Goal: Contribute content: Add original content to the website for others to see

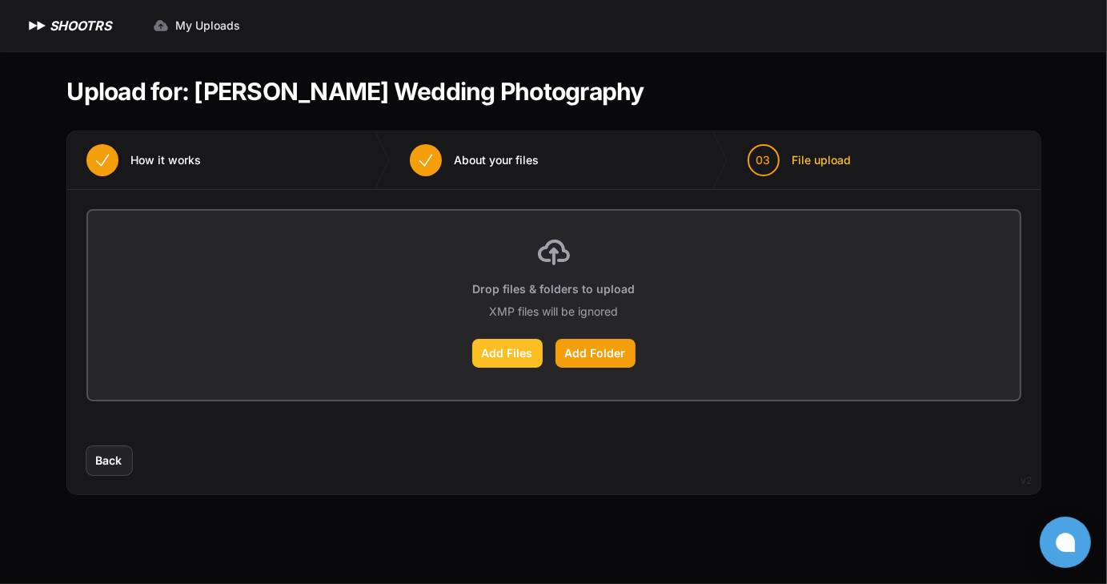
click at [507, 354] on label "Add Files" at bounding box center [507, 353] width 70 height 29
click at [0, 0] on input "Add Files" at bounding box center [0, 0] width 0 height 0
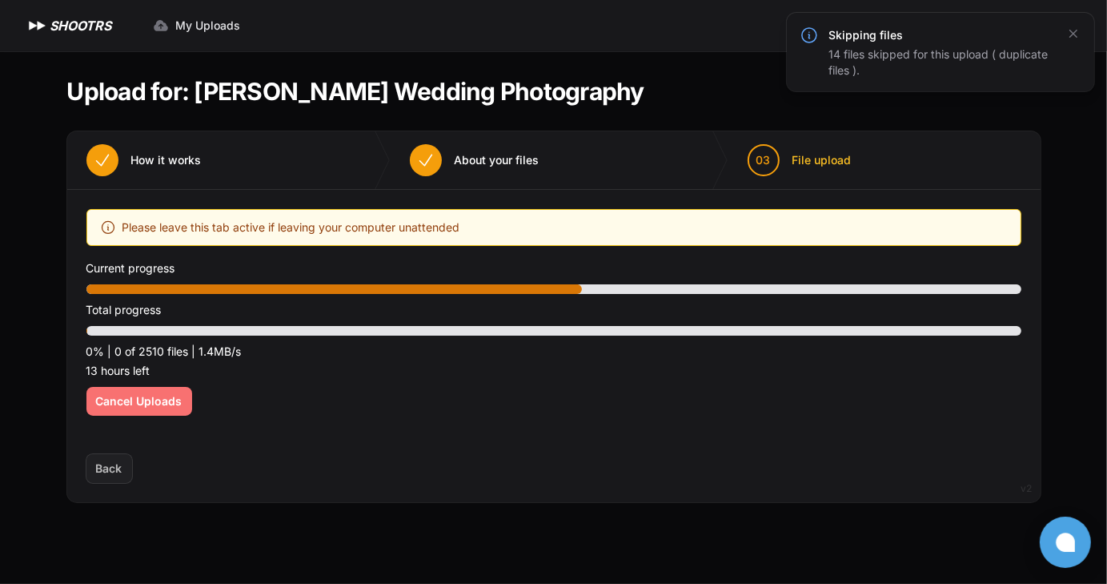
click at [129, 399] on span "Cancel Uploads" at bounding box center [139, 401] width 86 height 16
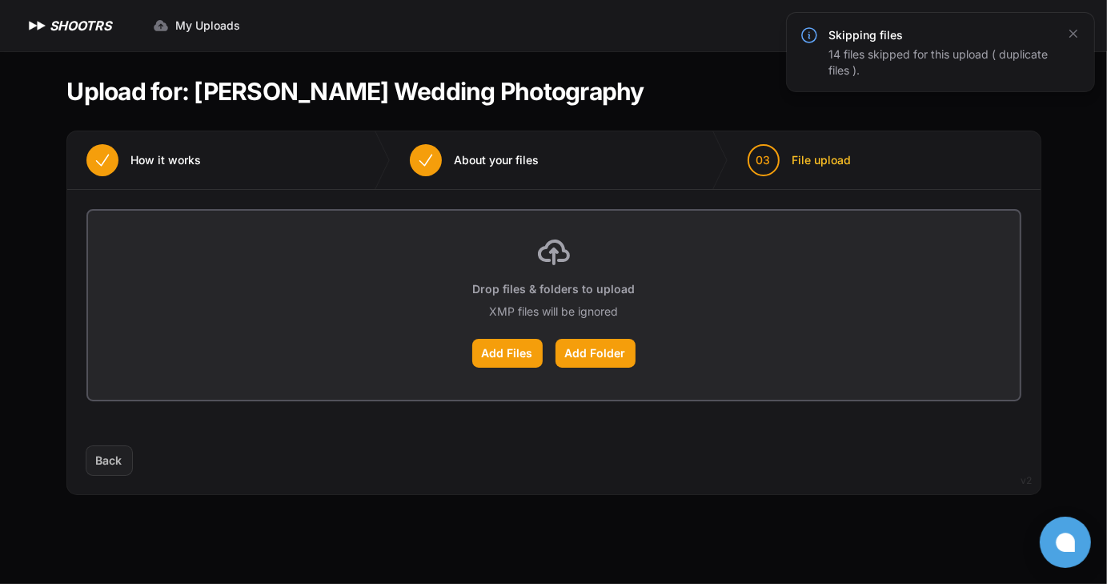
click at [118, 467] on span "Back" at bounding box center [109, 460] width 46 height 29
click at [114, 463] on span "Back" at bounding box center [109, 460] width 26 height 16
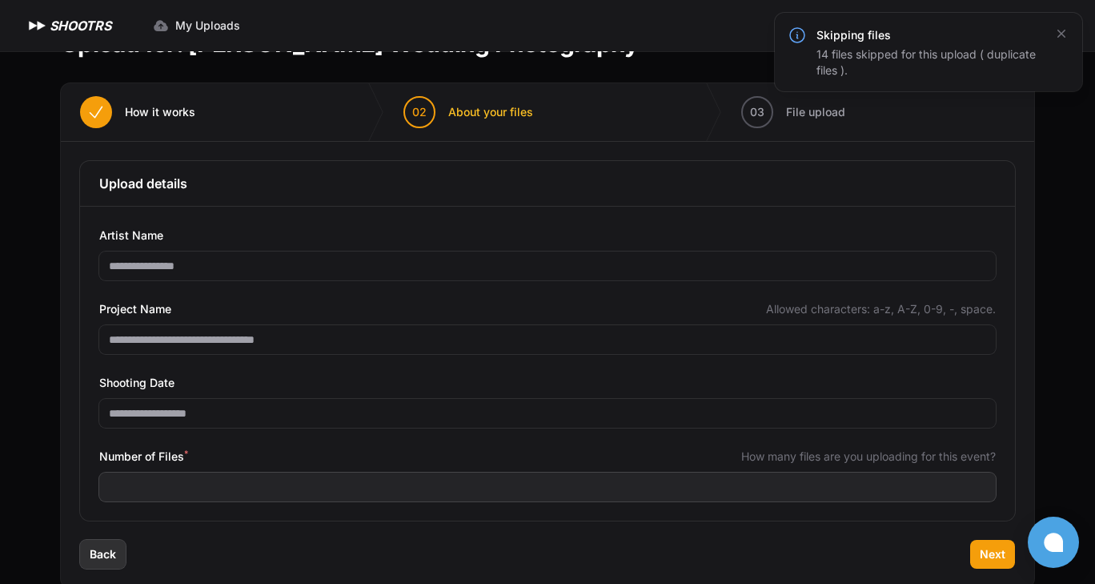
scroll to position [77, 0]
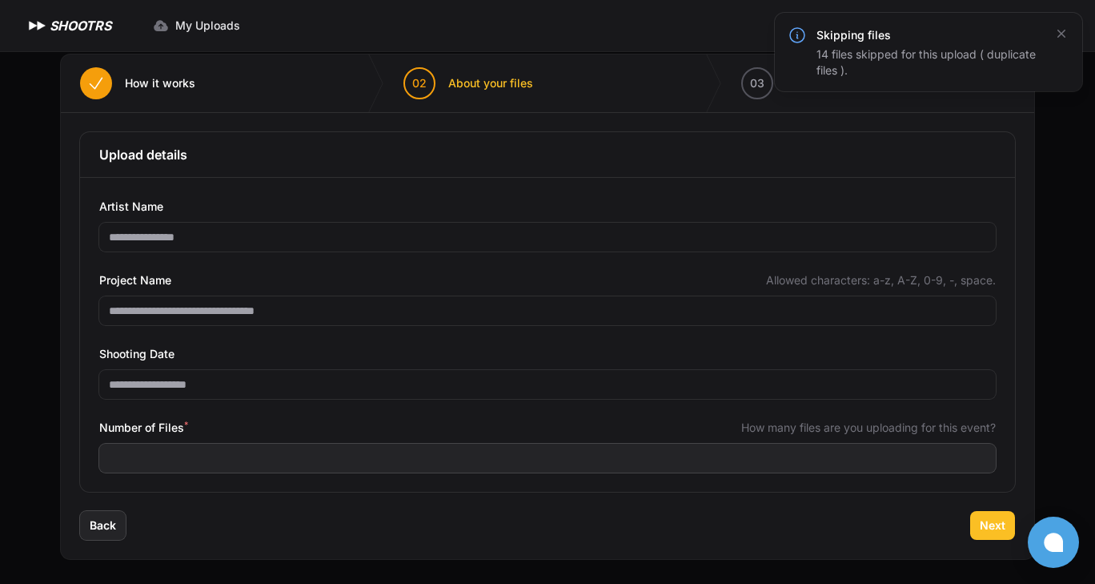
click at [1007, 526] on button "Next" at bounding box center [992, 525] width 45 height 29
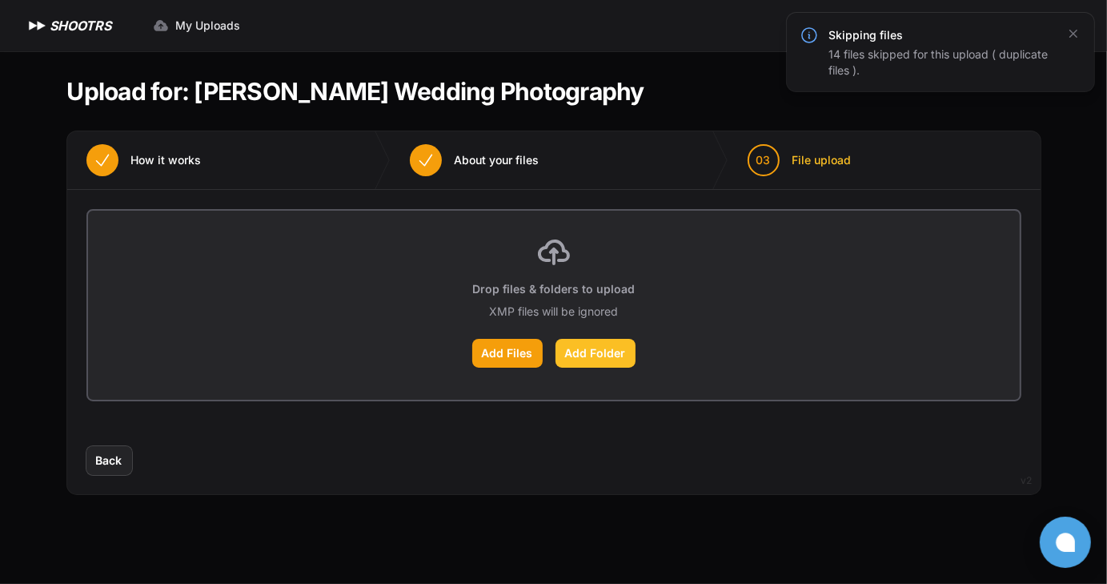
click at [577, 351] on label "Add Folder" at bounding box center [595, 353] width 80 height 29
click at [0, 0] on input "Add Folder" at bounding box center [0, 0] width 0 height 0
